Goal: Transaction & Acquisition: Purchase product/service

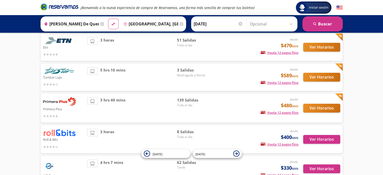
scroll to position [46, 0]
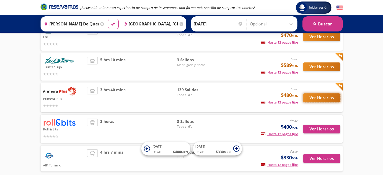
click at [316, 96] on button "Ver Horarios" at bounding box center [322, 98] width 37 height 9
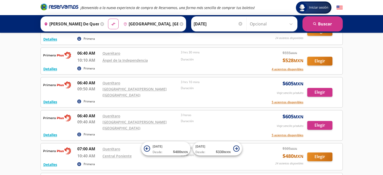
scroll to position [612, 0]
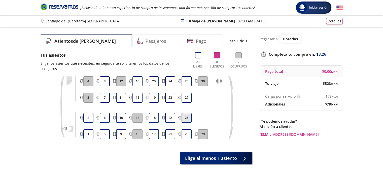
click at [189, 113] on button "26" at bounding box center [187, 118] width 10 height 10
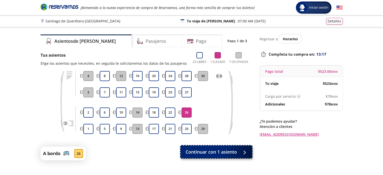
click at [244, 152] on div at bounding box center [244, 152] width 0 height 0
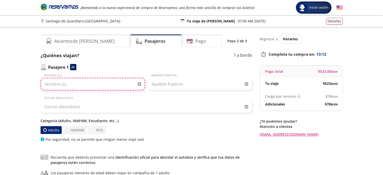
click at [69, 84] on input "Nombre (s)" at bounding box center [93, 84] width 105 height 13
type input "[PERSON_NAME]"
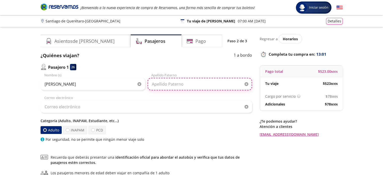
click at [168, 85] on input "Apellido Paterno" at bounding box center [200, 84] width 105 height 13
type input "[PERSON_NAME]"
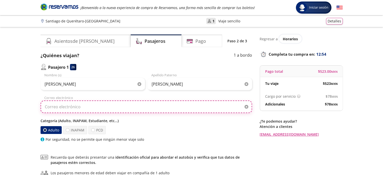
click at [92, 108] on input "Correo electrónico" at bounding box center [147, 107] width 212 height 13
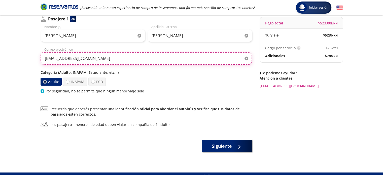
scroll to position [58, 0]
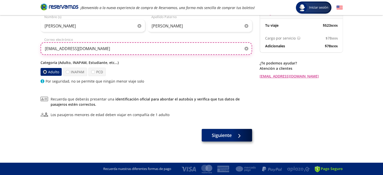
type input "[EMAIL_ADDRESS][DOMAIN_NAME]"
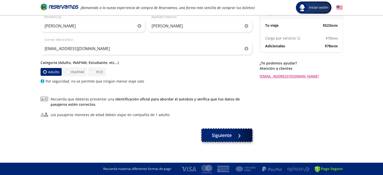
click at [240, 136] on div at bounding box center [238, 135] width 8 height 6
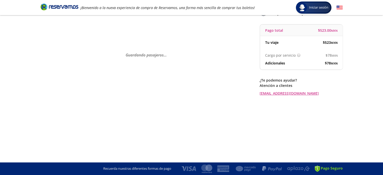
scroll to position [0, 0]
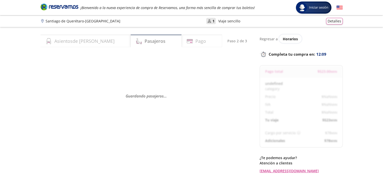
select select "MX"
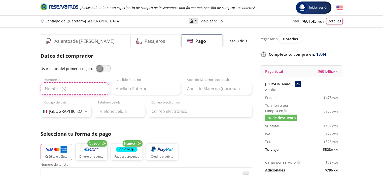
click at [66, 87] on input "Nombre (s)" at bounding box center [75, 88] width 69 height 13
type input "m"
type input "[PERSON_NAME]"
type input "Miguel Abelardo Villalva Sola"
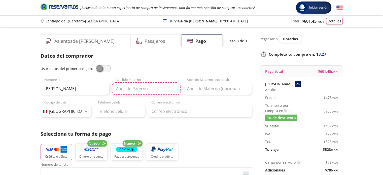
click at [141, 90] on input "Apellido Paterno" at bounding box center [146, 88] width 69 height 13
type input "[PERSON_NAME]"
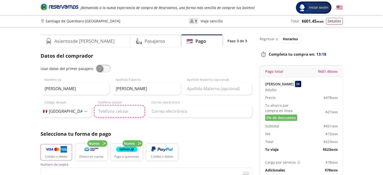
click at [114, 113] on input "Teléfono celular" at bounding box center [119, 111] width 51 height 13
type input "461 610 4010"
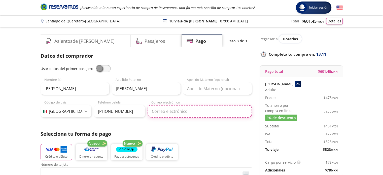
click at [173, 110] on input "Correo electrónico" at bounding box center [200, 111] width 105 height 13
type input "[EMAIL_ADDRESS][DOMAIN_NAME]"
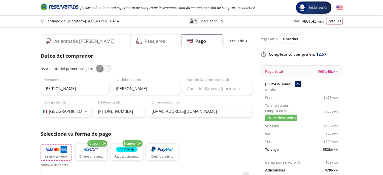
click at [55, 156] on p "Crédito o débito" at bounding box center [56, 157] width 22 height 5
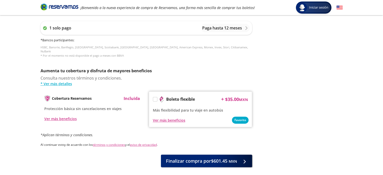
scroll to position [220, 0]
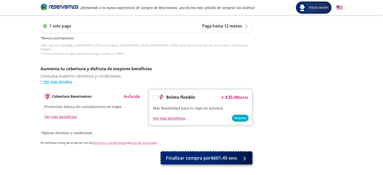
click at [245, 155] on div at bounding box center [244, 158] width 8 height 6
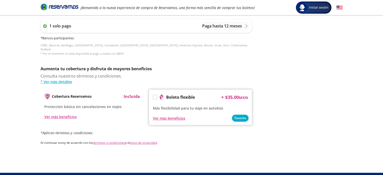
scroll to position [0, 0]
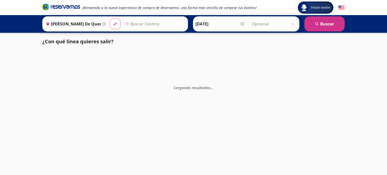
type input "Ciudad de México, Distrito Federal"
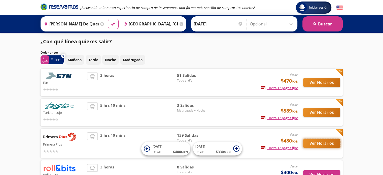
click at [328, 144] on button "Ver Horarios" at bounding box center [322, 143] width 37 height 9
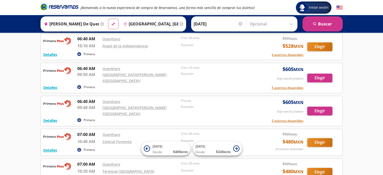
scroll to position [631, 0]
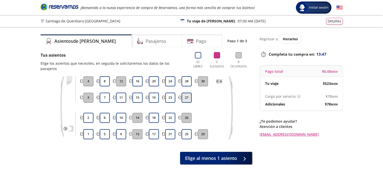
click at [188, 93] on button "27" at bounding box center [187, 98] width 10 height 10
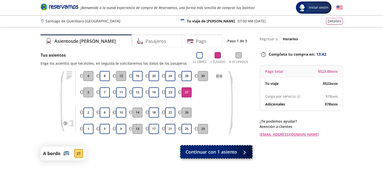
click at [248, 151] on icon at bounding box center [249, 153] width 4 height 4
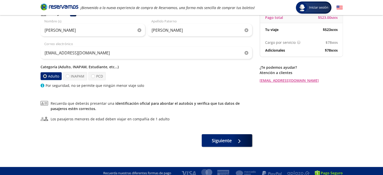
scroll to position [58, 0]
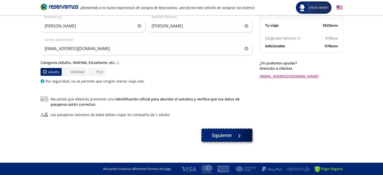
click at [242, 134] on div at bounding box center [238, 135] width 8 height 6
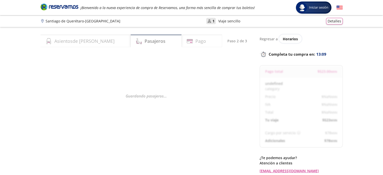
select select "MX"
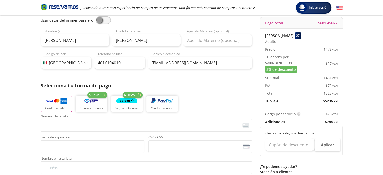
scroll to position [50, 0]
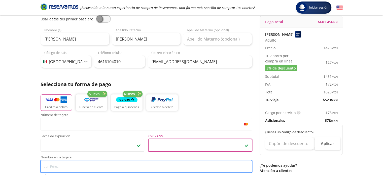
click at [52, 165] on input "Nombre en la tarjeta" at bounding box center [147, 166] width 212 height 13
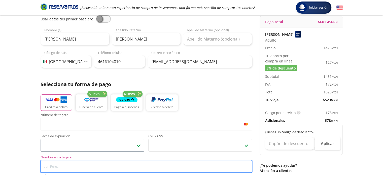
type input "Miguel Abelardo Villalva Sola"
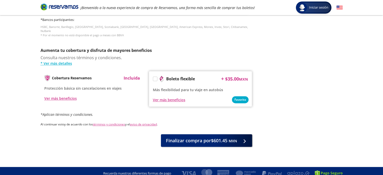
scroll to position [238, 0]
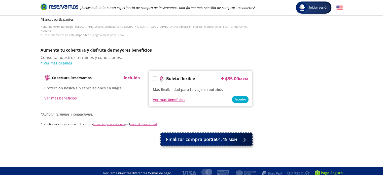
click at [247, 136] on div at bounding box center [244, 139] width 8 height 6
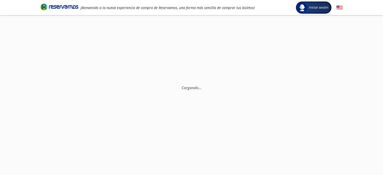
scroll to position [0, 0]
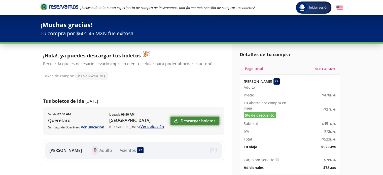
click at [184, 120] on link "Descargar boletos" at bounding box center [195, 121] width 49 height 9
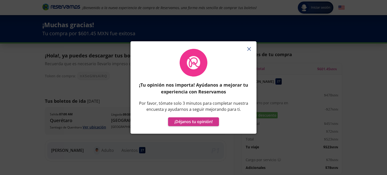
click at [251, 46] on button "button" at bounding box center [249, 49] width 8 height 8
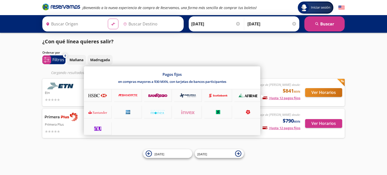
type input "[GEOGRAPHIC_DATA][PERSON_NAME] ([GEOGRAPHIC_DATA]), [GEOGRAPHIC_DATA]"
type input "[GEOGRAPHIC_DATA], [GEOGRAPHIC_DATA]"
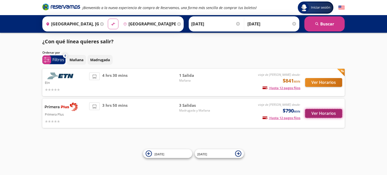
click at [322, 112] on button "Ver Horarios" at bounding box center [323, 113] width 37 height 9
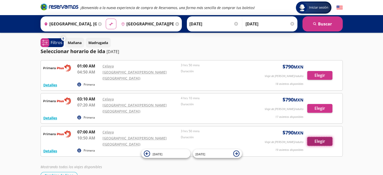
click at [317, 137] on button "Elegir" at bounding box center [320, 141] width 25 height 9
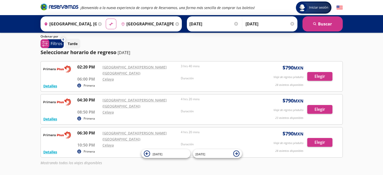
scroll to position [31, 0]
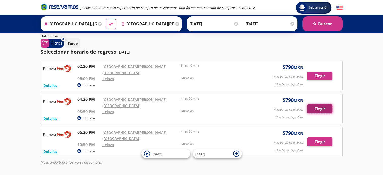
click at [315, 105] on button "Elegir" at bounding box center [320, 109] width 25 height 9
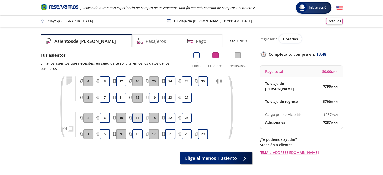
click at [136, 113] on button "14" at bounding box center [138, 118] width 10 height 10
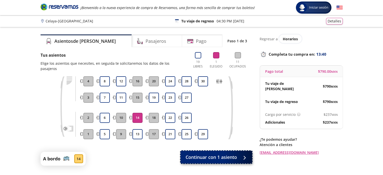
click at [246, 154] on div at bounding box center [244, 157] width 8 height 6
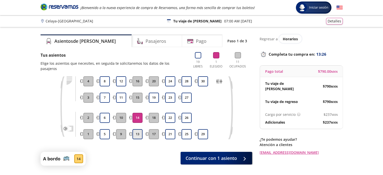
click at [137, 130] on button "13" at bounding box center [138, 134] width 10 height 10
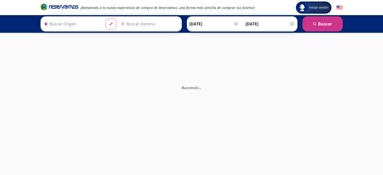
type input "[GEOGRAPHIC_DATA], [GEOGRAPHIC_DATA]"
type input "[GEOGRAPHIC_DATA][PERSON_NAME] ([GEOGRAPHIC_DATA]), [GEOGRAPHIC_DATA]"
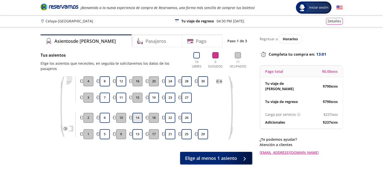
click at [137, 113] on button "14" at bounding box center [138, 118] width 10 height 10
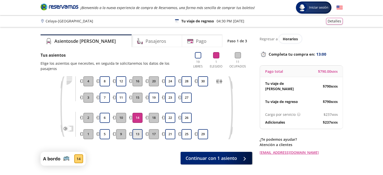
click at [139, 129] on button "13" at bounding box center [138, 134] width 10 height 10
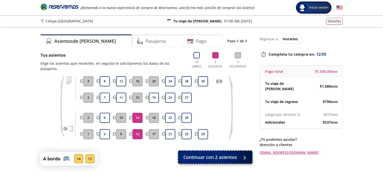
click at [247, 155] on span at bounding box center [246, 157] width 4 height 4
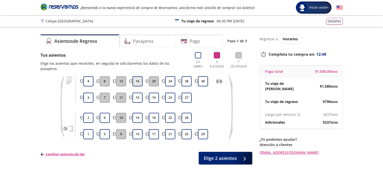
click at [137, 76] on button "16" at bounding box center [138, 81] width 10 height 10
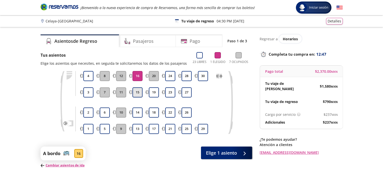
click at [139, 91] on button "15" at bounding box center [138, 92] width 10 height 10
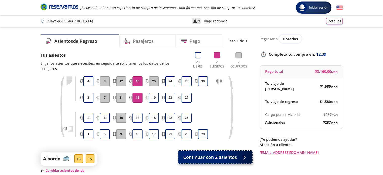
click at [248, 151] on button "Continuar con 2 asientos" at bounding box center [215, 157] width 74 height 13
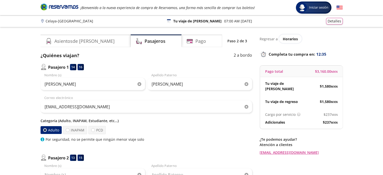
click at [140, 84] on icon "button" at bounding box center [140, 84] width 4 height 4
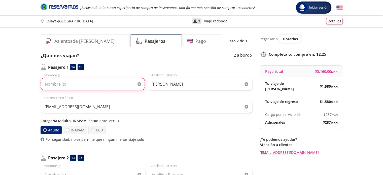
click at [111, 87] on input "Nombre (s)" at bounding box center [93, 84] width 105 height 13
click at [44, 83] on input "[PERSON_NAME]" at bounding box center [93, 84] width 105 height 13
type input "[PERSON_NAME]"
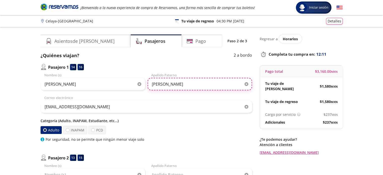
click at [152, 83] on input "[PERSON_NAME]" at bounding box center [200, 84] width 105 height 13
click at [175, 84] on input "FVILLALVA" at bounding box center [200, 84] width 105 height 13
type input "FLORES"
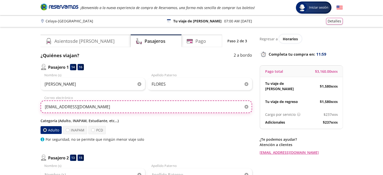
click at [98, 108] on input "[EMAIL_ADDRESS][DOMAIN_NAME]" at bounding box center [147, 107] width 212 height 13
click at [106, 106] on input "[EMAIL_ADDRESS][DOMAIN_NAME]" at bounding box center [147, 107] width 212 height 13
type input "m"
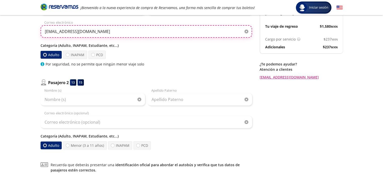
scroll to position [68, 0]
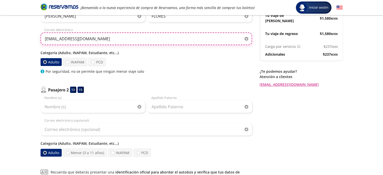
type input "[EMAIL_ADDRESS][DOMAIN_NAME]"
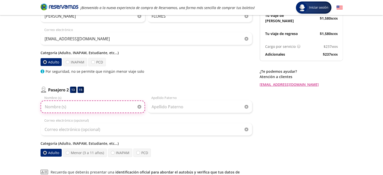
click at [102, 108] on input "Nombre (s)" at bounding box center [93, 107] width 105 height 13
type input "[PERSON_NAME] [PERSON_NAME]"
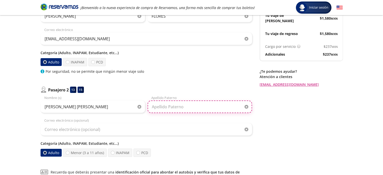
click at [158, 110] on input "Apellido Paterno" at bounding box center [200, 107] width 105 height 13
type input "[PERSON_NAME]"
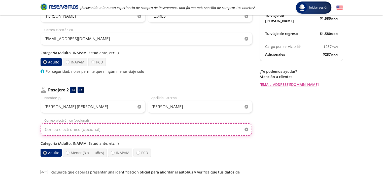
click at [115, 130] on input "Correo electrónico (opcional)" at bounding box center [147, 129] width 212 height 13
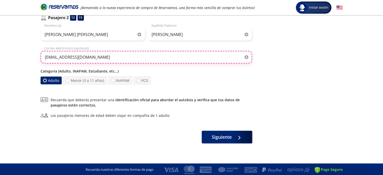
scroll to position [141, 0]
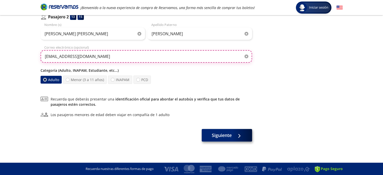
type input "[EMAIL_ADDRESS][DOMAIN_NAME]"
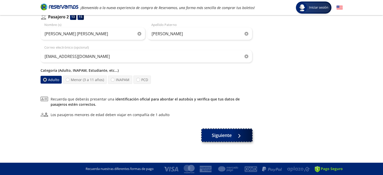
click at [239, 135] on div at bounding box center [239, 135] width 0 height 0
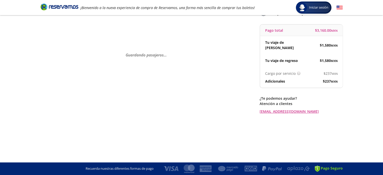
scroll to position [0, 0]
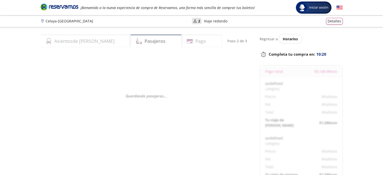
select select "MX"
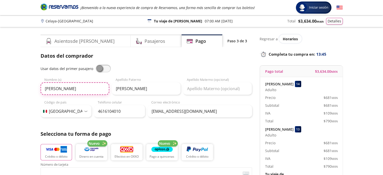
click at [90, 89] on input "[PERSON_NAME]" at bounding box center [75, 88] width 69 height 13
type input "M"
type input "[PERSON_NAME]"
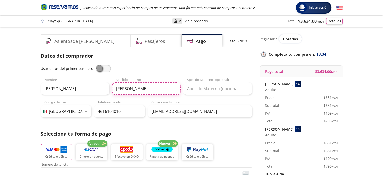
click at [139, 89] on input "[PERSON_NAME]" at bounding box center [146, 88] width 69 height 13
type input "V"
type input "F"
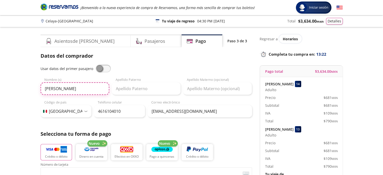
click at [90, 88] on input "[PERSON_NAME]" at bounding box center [75, 88] width 69 height 13
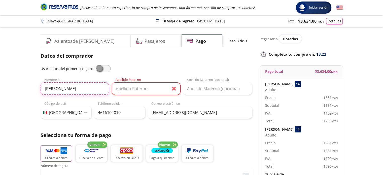
click at [90, 88] on input "[PERSON_NAME]" at bounding box center [75, 88] width 69 height 13
type input "J"
type input "[PERSON_NAME] [PERSON_NAME]"
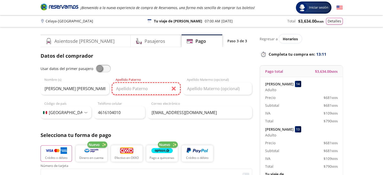
click at [129, 86] on input "Apellido Paterno" at bounding box center [146, 88] width 69 height 13
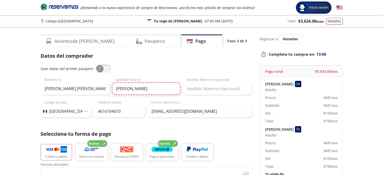
type input "[PERSON_NAME]"
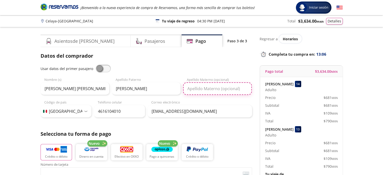
click at [195, 88] on input "Apellido Materno (opcional)" at bounding box center [217, 88] width 69 height 13
type input "SOLA"
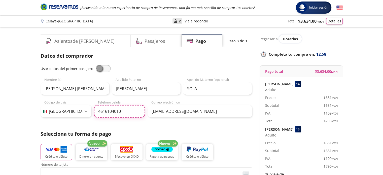
click at [126, 113] on input "4616104010" at bounding box center [119, 111] width 51 height 13
type input "461 169 9588"
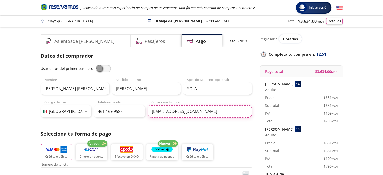
click at [214, 111] on input "[EMAIL_ADDRESS][DOMAIN_NAME]" at bounding box center [200, 111] width 105 height 13
type input "m"
type input "[EMAIL_ADDRESS][DOMAIN_NAME]"
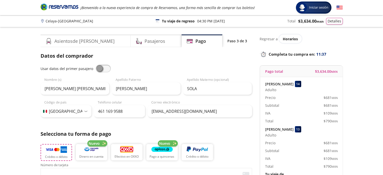
click at [52, 153] on img "button" at bounding box center [56, 150] width 21 height 8
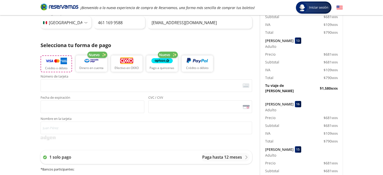
scroll to position [89, 0]
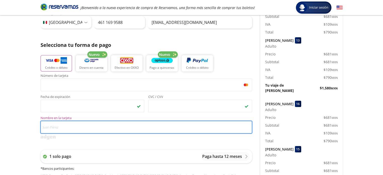
click at [51, 125] on input "Nombre en la tarjeta" at bounding box center [147, 127] width 212 height 13
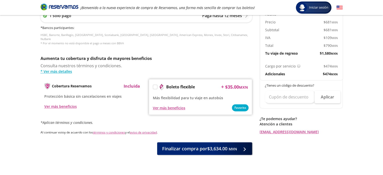
scroll to position [232, 0]
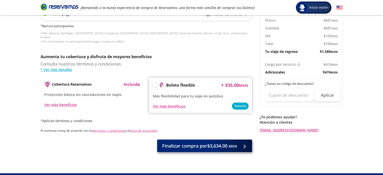
type input "[PERSON_NAME]"
click at [247, 145] on icon at bounding box center [248, 147] width 4 height 4
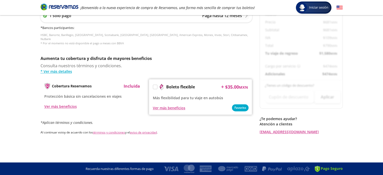
scroll to position [0, 0]
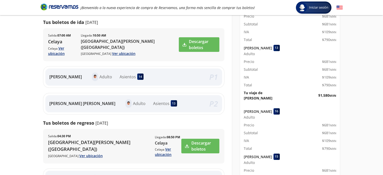
scroll to position [79, 0]
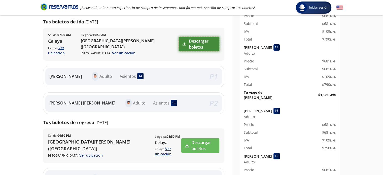
click at [199, 40] on link "Descargar boletos" at bounding box center [199, 44] width 41 height 15
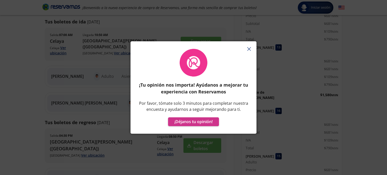
click at [250, 48] on icon "button" at bounding box center [249, 49] width 4 height 4
